Goal: Task Accomplishment & Management: Manage account settings

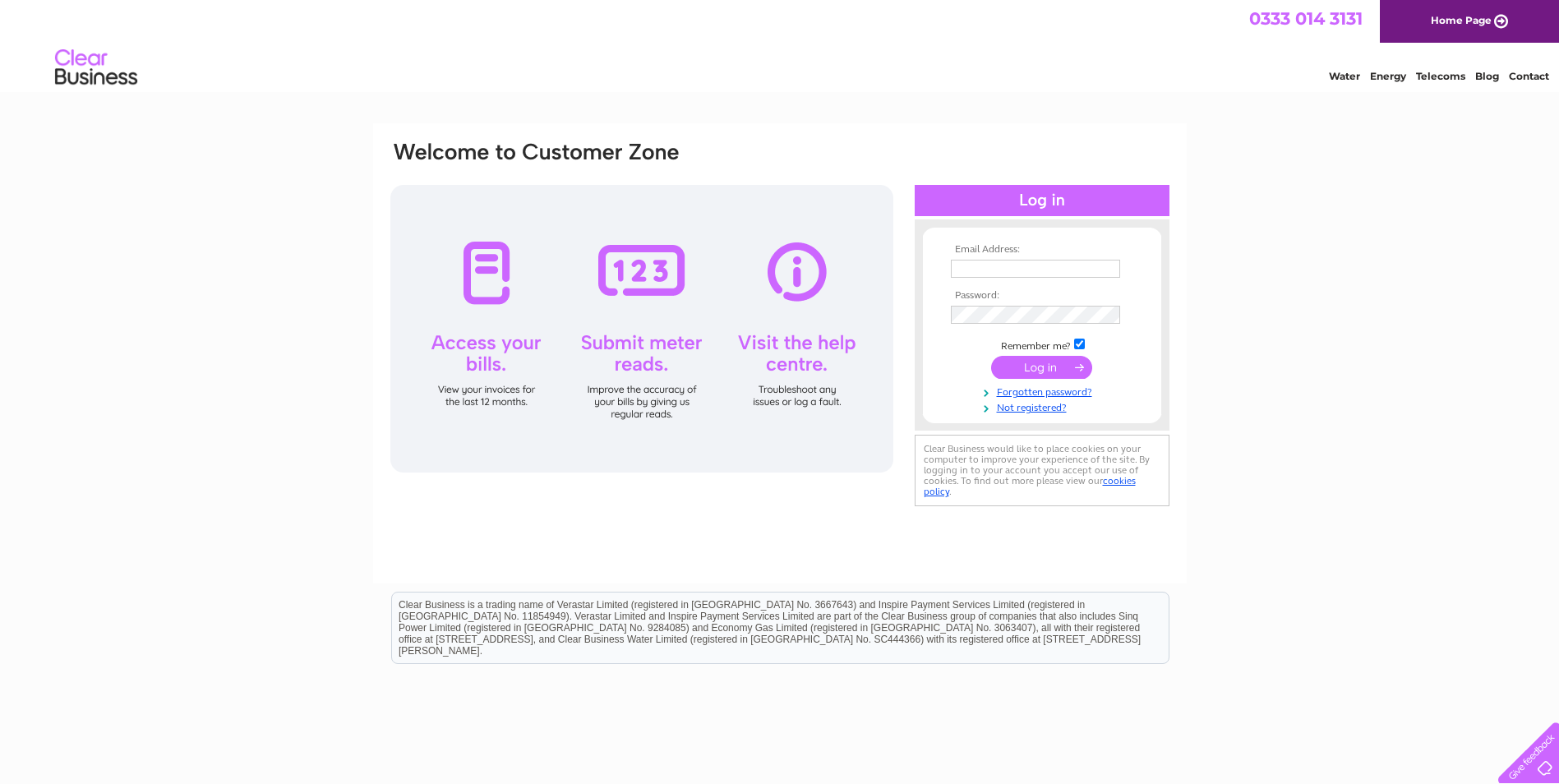
type input "[EMAIL_ADDRESS][DOMAIN_NAME]"
click at [1053, 372] on input "submit" at bounding box center [1042, 367] width 101 height 23
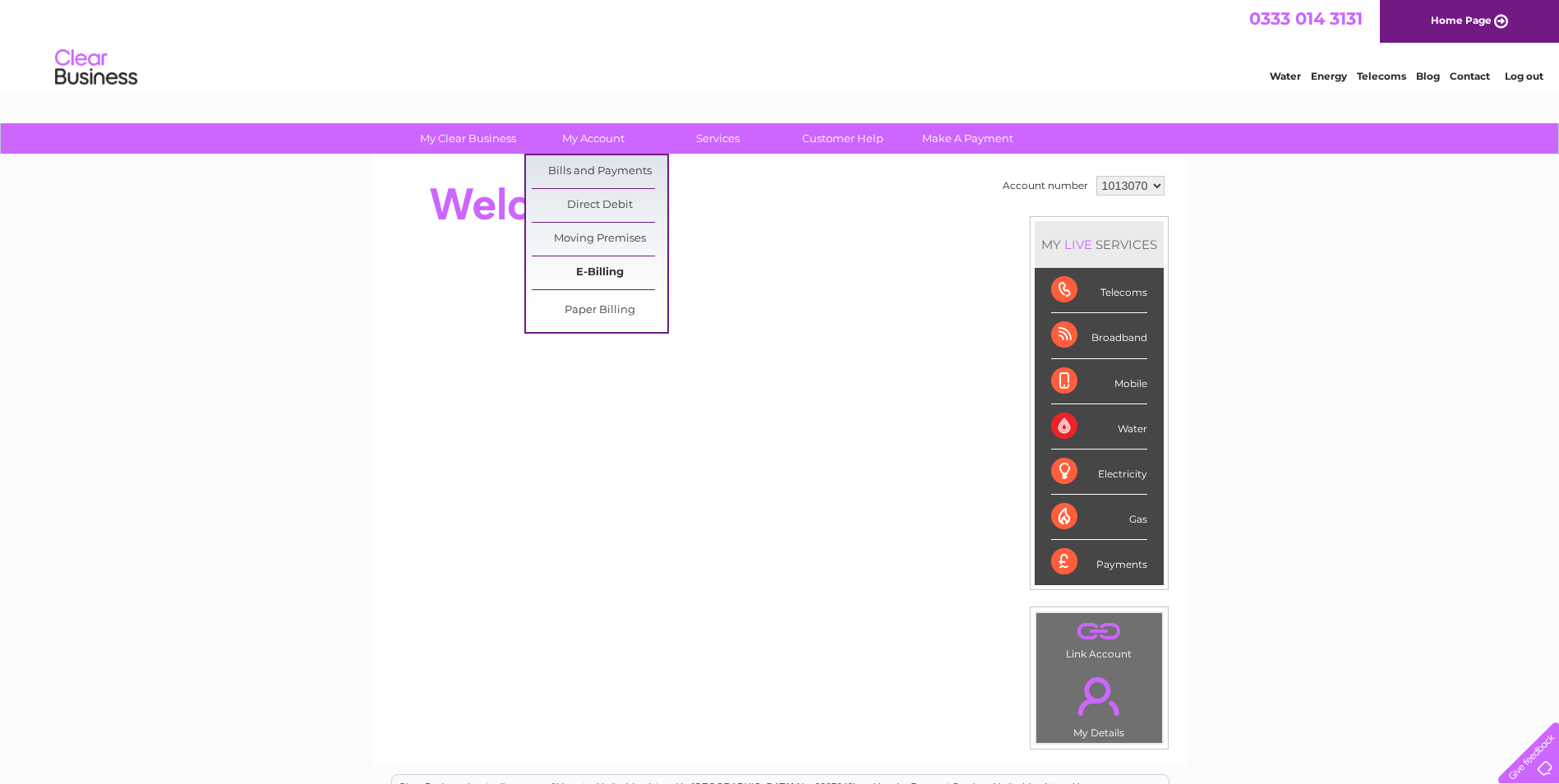
click at [560, 266] on link "E-Billing" at bounding box center [600, 272] width 136 height 33
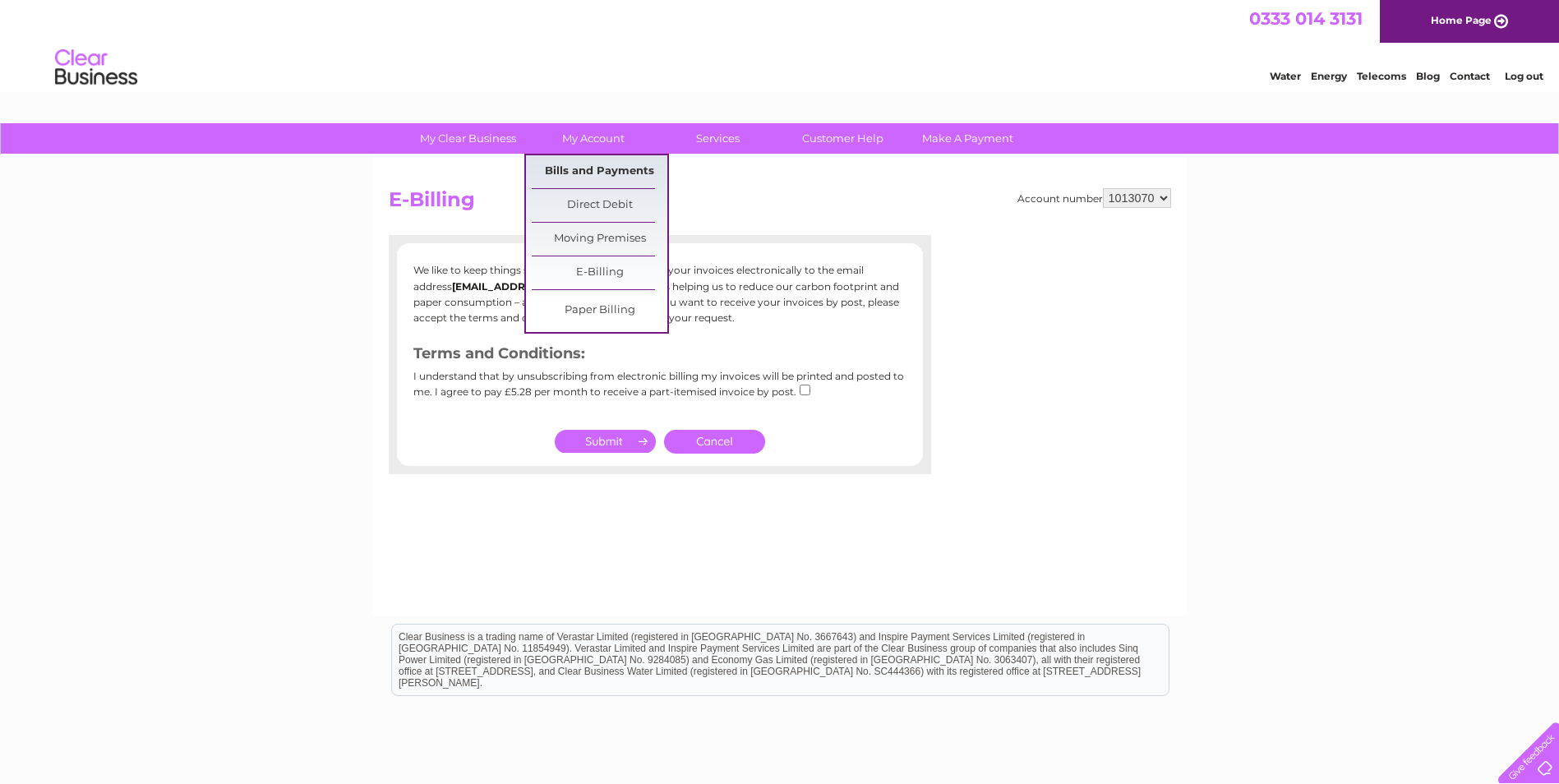
click at [576, 165] on link "Bills and Payments" at bounding box center [600, 171] width 136 height 33
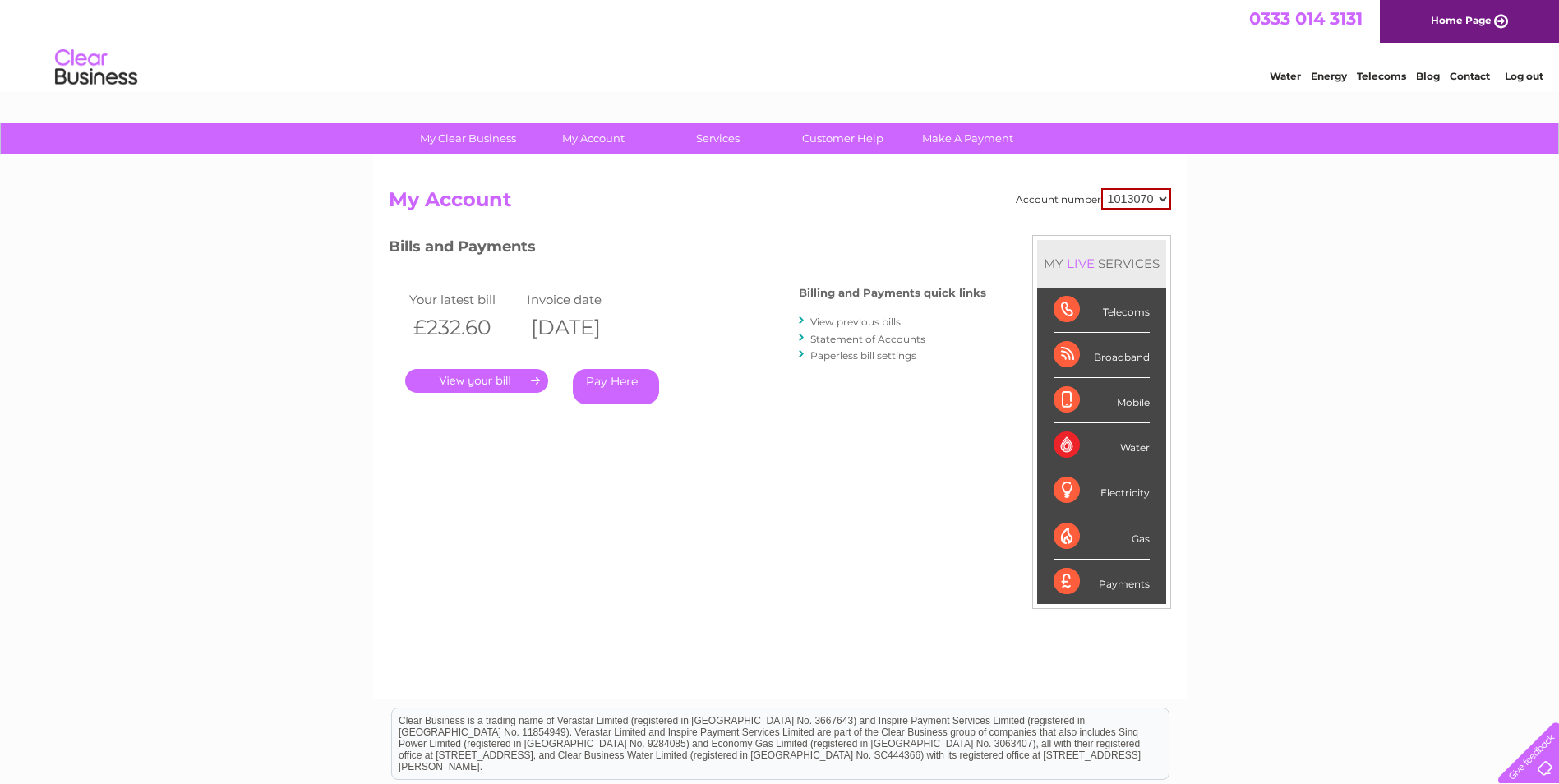
click at [472, 382] on link "." at bounding box center [476, 380] width 143 height 24
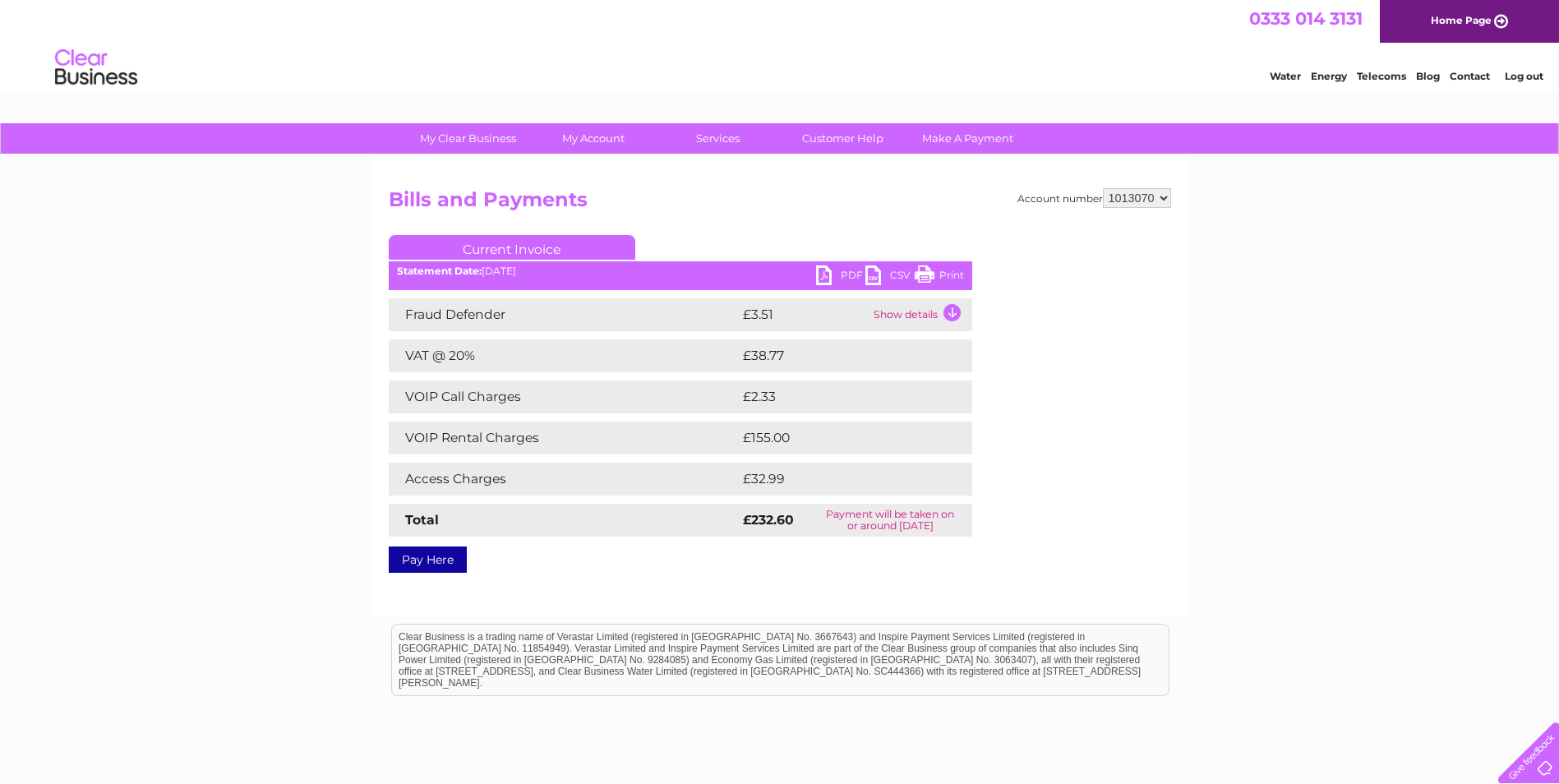
click at [837, 273] on link "PDF" at bounding box center [841, 277] width 49 height 24
